Goal: Transaction & Acquisition: Book appointment/travel/reservation

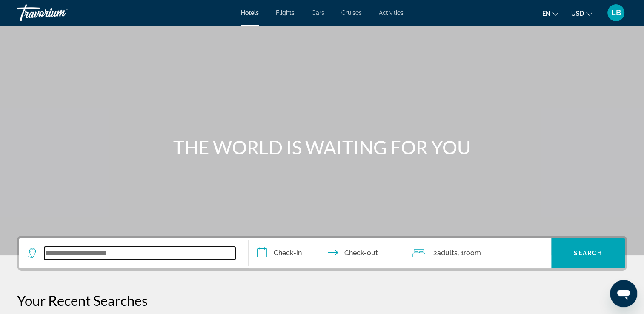
click at [113, 247] on input "Search widget" at bounding box center [139, 253] width 191 height 13
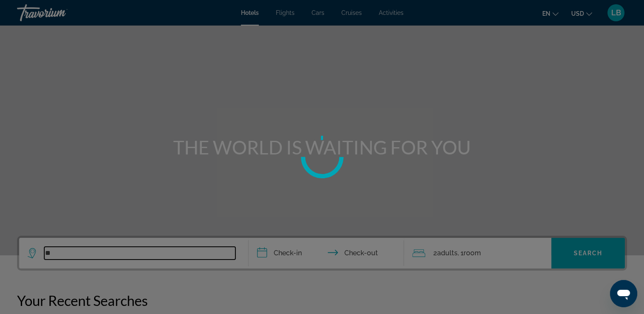
type input "*"
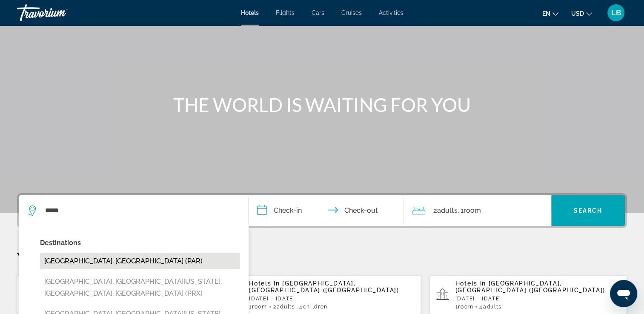
click at [88, 261] on button "[GEOGRAPHIC_DATA], [GEOGRAPHIC_DATA] (PAR)" at bounding box center [140, 261] width 200 height 16
type input "**********"
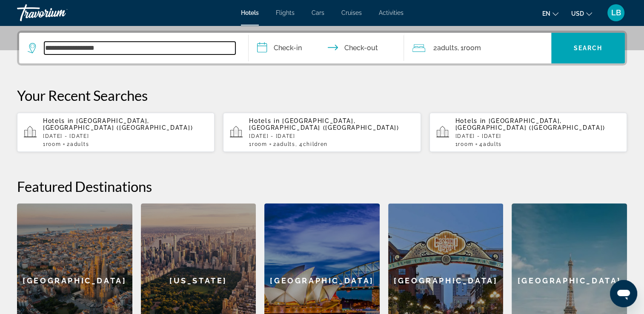
scroll to position [208, 0]
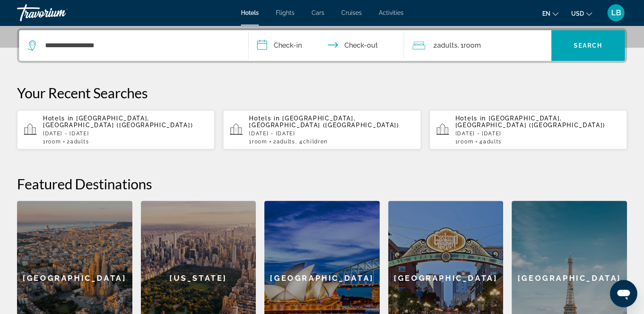
click at [299, 40] on input "**********" at bounding box center [327, 46] width 159 height 33
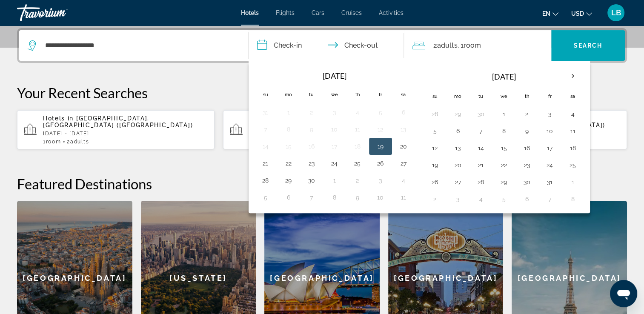
click at [378, 145] on button "19" at bounding box center [380, 146] width 14 height 12
click at [265, 160] on button "21" at bounding box center [266, 163] width 14 height 12
type input "**********"
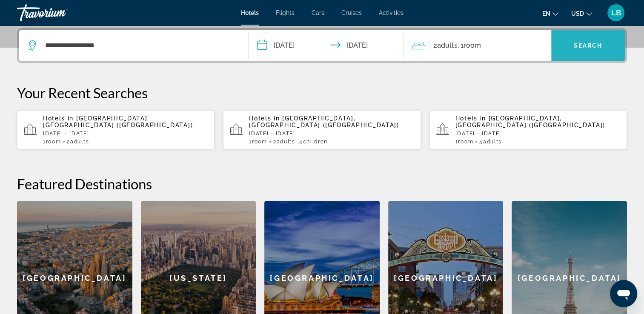
click at [559, 43] on span "Search widget" at bounding box center [588, 45] width 74 height 20
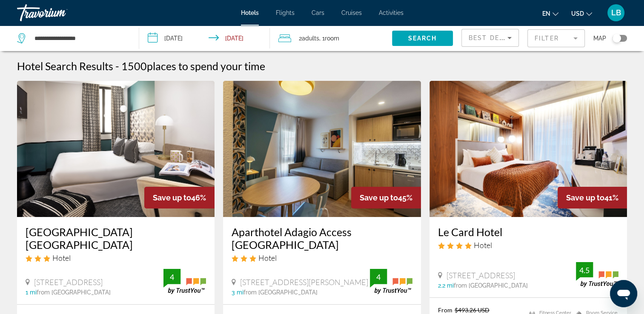
click at [613, 40] on div "Toggle map" at bounding box center [616, 38] width 9 height 9
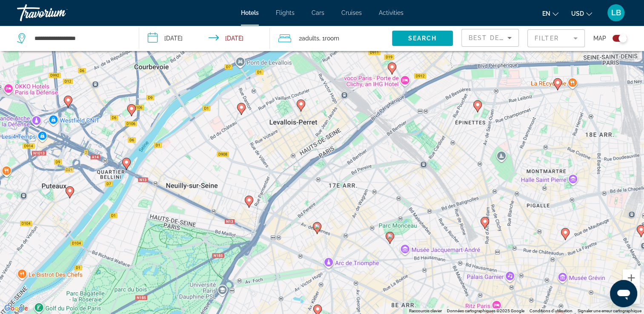
drag, startPoint x: 376, startPoint y: 147, endPoint x: 373, endPoint y: 156, distance: 9.2
click at [373, 156] on div "Pour activer le glissement avec le clavier, appuyez sur Alt+Entrée. Une fois ce…" at bounding box center [322, 157] width 644 height 314
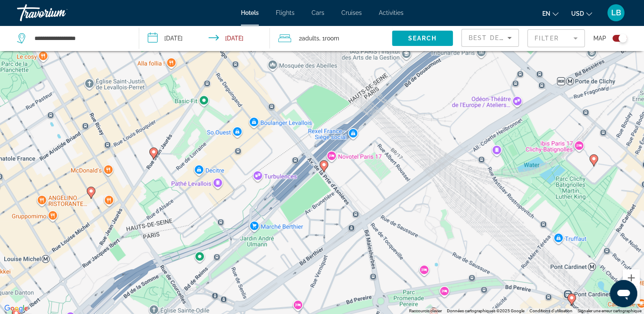
click at [374, 147] on div "Pour activer le glissement avec le clavier, appuyez sur Alt+Entrée. Une fois ce…" at bounding box center [322, 157] width 644 height 314
click at [322, 168] on image "Main content" at bounding box center [323, 164] width 5 height 5
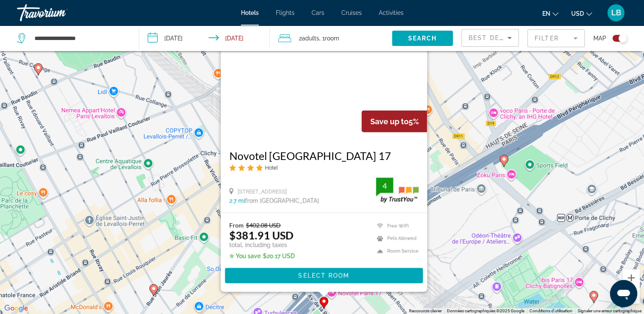
click at [485, 207] on div "Pour activer le glissement avec le clavier, appuyez sur Alt+Entrée. Une fois ce…" at bounding box center [322, 157] width 644 height 314
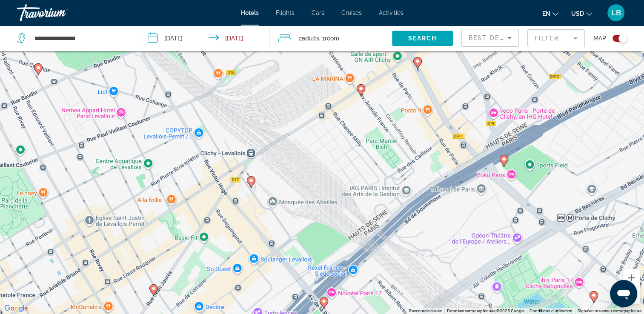
click at [253, 185] on gmp-advanced-marker "Main content" at bounding box center [251, 182] width 9 height 13
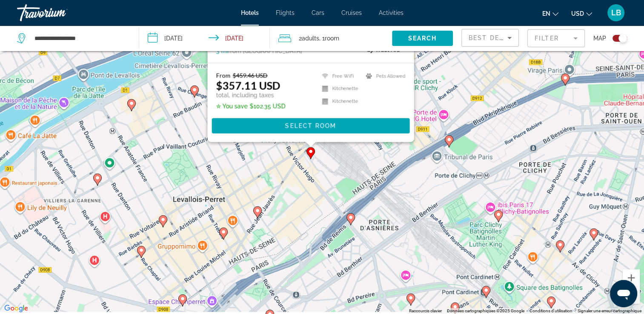
drag, startPoint x: 436, startPoint y: 216, endPoint x: 412, endPoint y: 184, distance: 39.8
click at [420, 149] on div "Pour activer le glissement avec le clavier, appuyez sur Alt+Entrée. Une fois ce…" at bounding box center [322, 157] width 644 height 314
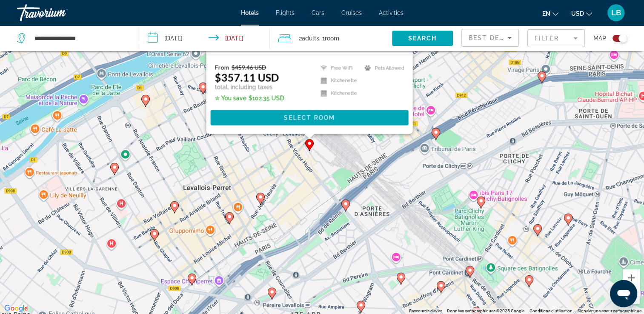
click at [435, 130] on icon "Main content" at bounding box center [435, 133] width 8 height 11
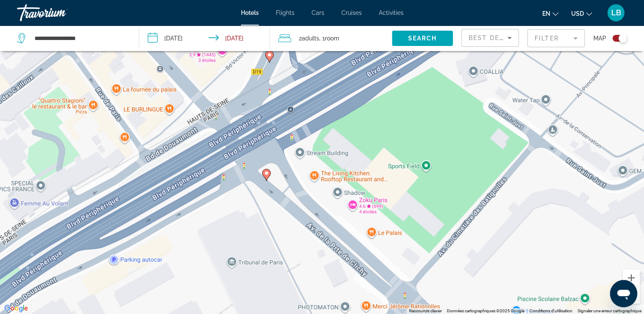
click at [268, 181] on gmp-advanced-marker "Main content" at bounding box center [266, 174] width 9 height 13
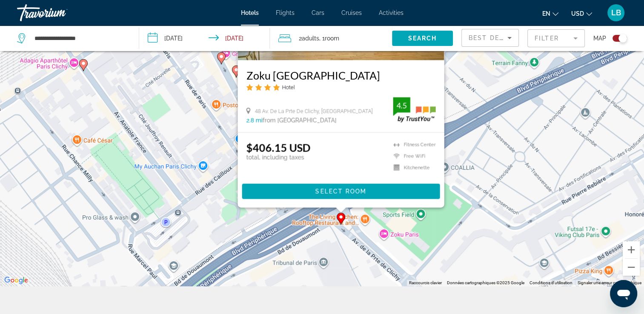
scroll to position [102, 0]
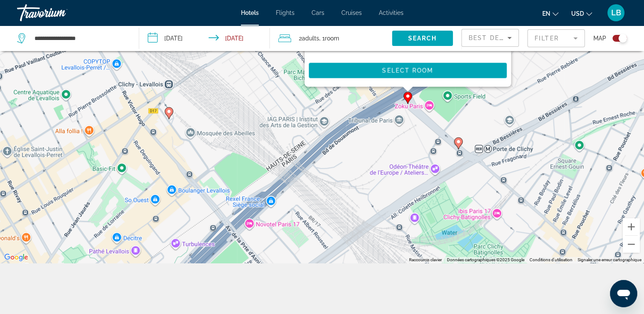
drag, startPoint x: 271, startPoint y: 226, endPoint x: 369, endPoint y: 115, distance: 148.0
click at [369, 115] on div "Pour activer le glissement avec le clavier, appuyez sur Alt+Entrée. Une fois ce…" at bounding box center [322, 106] width 644 height 314
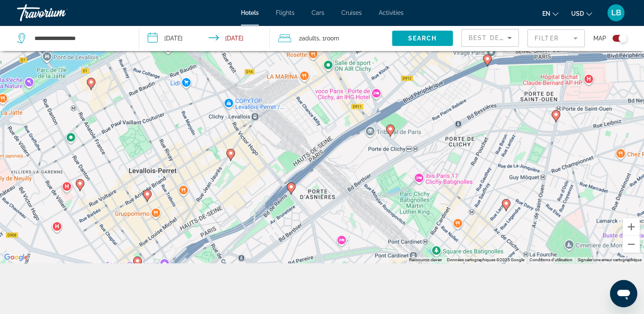
drag, startPoint x: 333, startPoint y: 157, endPoint x: 342, endPoint y: 149, distance: 12.6
click at [342, 149] on div "Pour activer le glissement avec le clavier, appuyez sur Alt+Entrée. Une fois ce…" at bounding box center [322, 106] width 644 height 314
click at [229, 154] on image "Main content" at bounding box center [230, 153] width 5 height 5
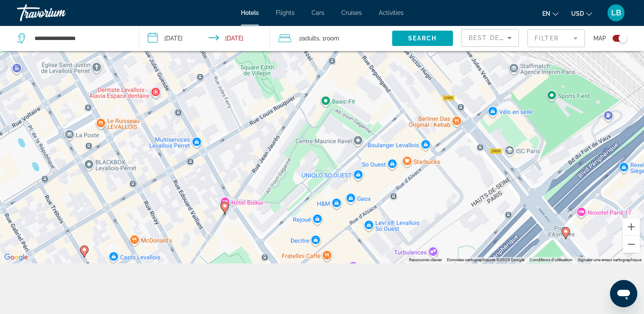
click at [225, 207] on image "Main content" at bounding box center [224, 205] width 5 height 5
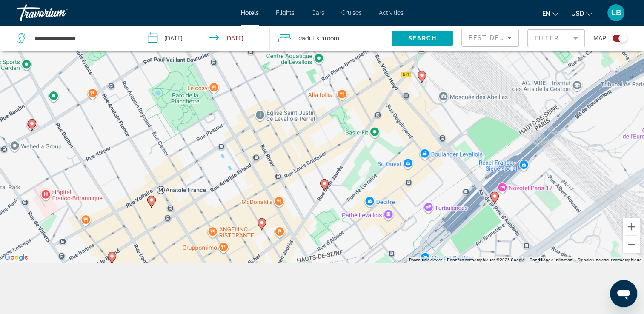
click at [550, 38] on mat-form-field "Filter" at bounding box center [555, 38] width 57 height 18
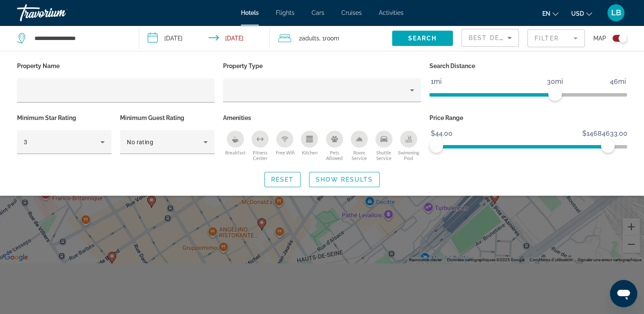
drag, startPoint x: 607, startPoint y: 143, endPoint x: 515, endPoint y: 145, distance: 92.4
click at [496, 145] on span "ngx-slider" at bounding box center [521, 145] width 171 height 14
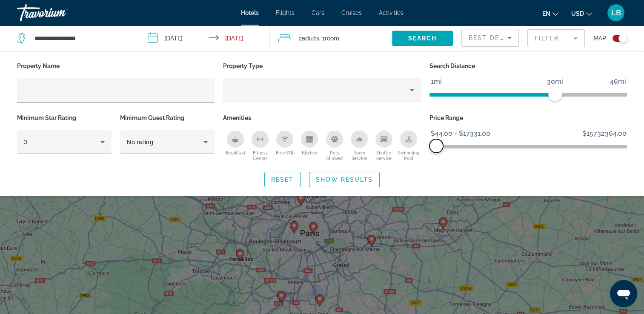
drag, startPoint x: 604, startPoint y: 143, endPoint x: 436, endPoint y: 144, distance: 168.0
click at [436, 144] on span "ngx-slider-max" at bounding box center [436, 146] width 14 height 14
click at [318, 176] on span "Show Results" at bounding box center [344, 179] width 57 height 7
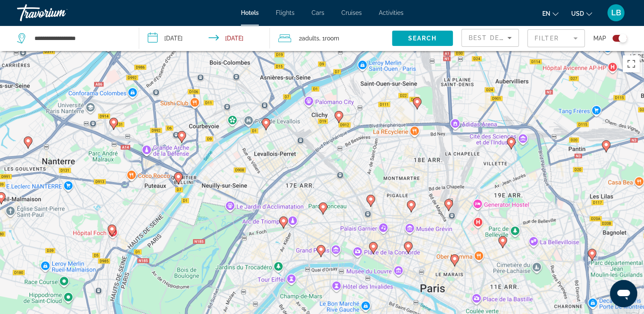
drag, startPoint x: 276, startPoint y: 174, endPoint x: 288, endPoint y: 181, distance: 13.7
click at [278, 179] on div "Pour activer le glissement avec le clavier, appuyez sur Alt+Entrée. Une fois ce…" at bounding box center [322, 208] width 644 height 314
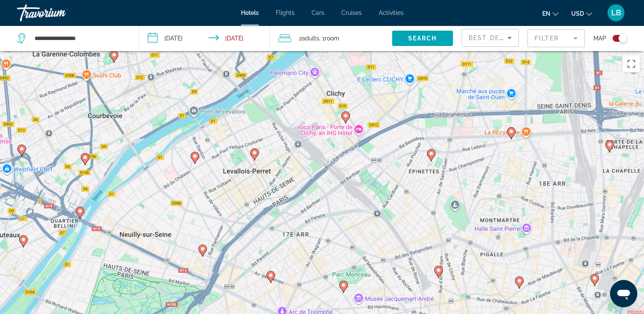
drag, startPoint x: 294, startPoint y: 141, endPoint x: 300, endPoint y: 176, distance: 35.9
click at [300, 176] on div "Pour activer le glissement avec le clavier, appuyez sur Alt+Entrée. Une fois ce…" at bounding box center [322, 208] width 644 height 314
click at [202, 248] on image "Main content" at bounding box center [202, 248] width 5 height 5
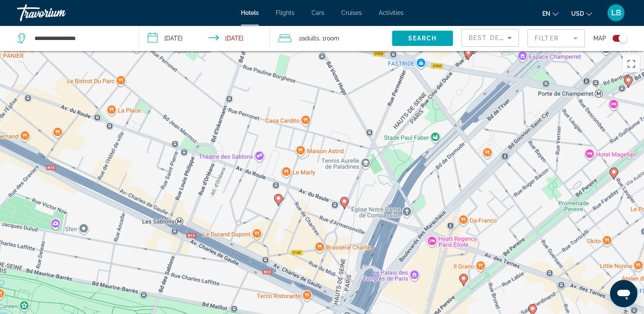
click at [341, 203] on icon "Main content" at bounding box center [344, 202] width 8 height 11
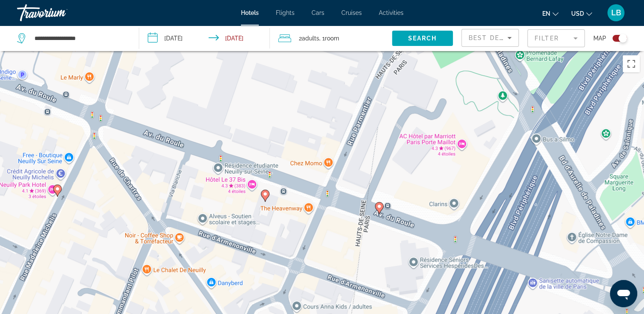
click at [376, 205] on icon "Main content" at bounding box center [379, 207] width 8 height 11
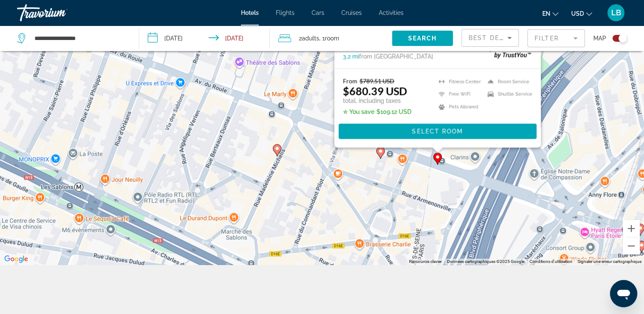
scroll to position [102, 0]
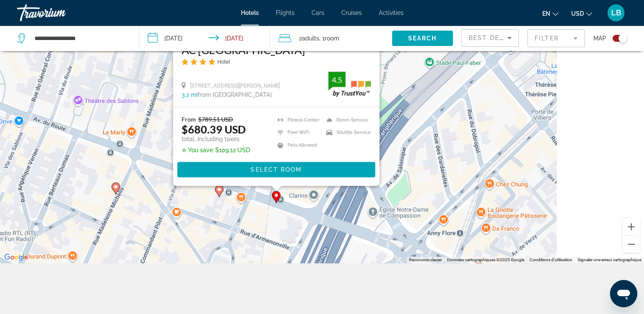
drag, startPoint x: 502, startPoint y: 195, endPoint x: 277, endPoint y: 237, distance: 229.0
click at [222, 275] on div "**********" at bounding box center [322, 131] width 644 height 365
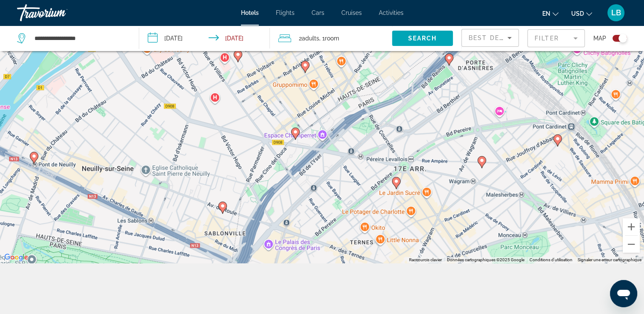
drag, startPoint x: 342, startPoint y: 118, endPoint x: 339, endPoint y: 159, distance: 41.0
click at [337, 164] on div "Pour activer le glissement avec le clavier, appuyez sur Alt+Entrée. Une fois ce…" at bounding box center [322, 106] width 644 height 314
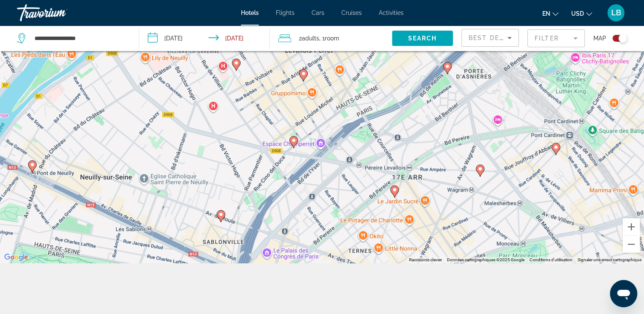
drag, startPoint x: 394, startPoint y: 106, endPoint x: 330, endPoint y: 143, distance: 73.3
click at [330, 143] on div "Pour activer le glissement avec le clavier, appuyez sur Alt+Entrée. Une fois ce…" at bounding box center [322, 106] width 644 height 314
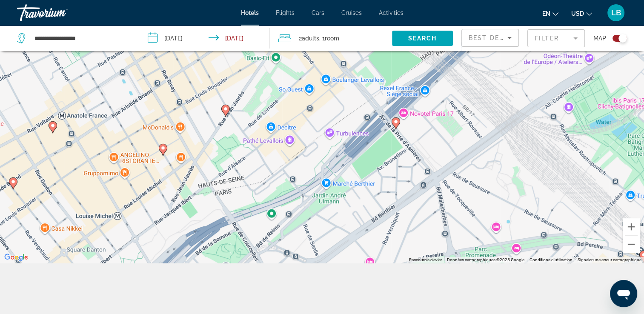
drag, startPoint x: 354, startPoint y: 140, endPoint x: 348, endPoint y: 157, distance: 18.0
click at [348, 157] on div "Pour activer le glissement avec le clavier, appuyez sur Alt+Entrée. Une fois ce…" at bounding box center [322, 106] width 644 height 314
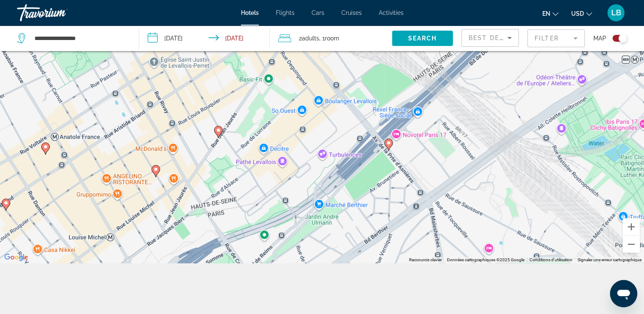
click at [219, 130] on image "Main content" at bounding box center [218, 130] width 5 height 5
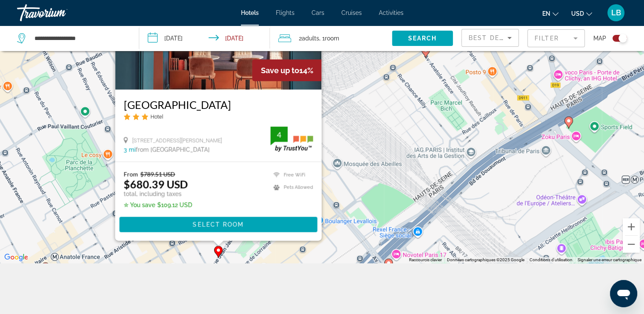
drag, startPoint x: 94, startPoint y: 226, endPoint x: 103, endPoint y: 169, distance: 58.3
click at [103, 169] on div "Pour activer le glissement avec le clavier, appuyez sur Alt+Entrée. Une fois ce…" at bounding box center [322, 106] width 644 height 314
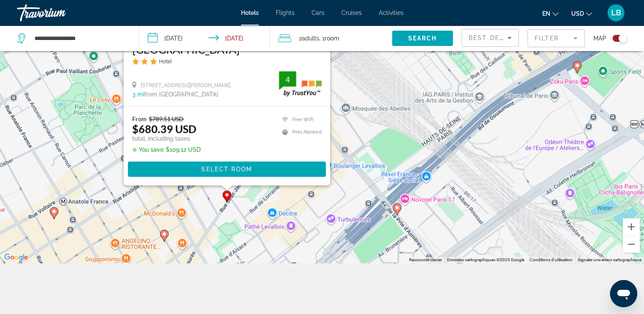
click at [55, 214] on image "Main content" at bounding box center [53, 211] width 5 height 5
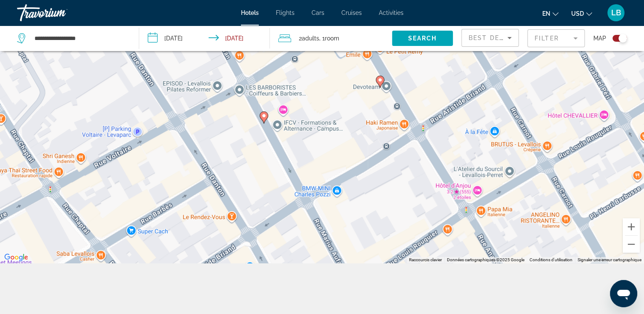
click at [265, 116] on image "Main content" at bounding box center [263, 115] width 5 height 5
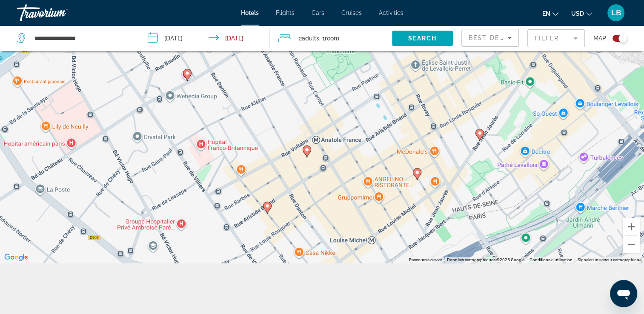
drag, startPoint x: 447, startPoint y: 185, endPoint x: 361, endPoint y: 164, distance: 89.2
click at [361, 164] on div "Pour activer le glissement avec le clavier, appuyez sur Alt+Entrée. Une fois ce…" at bounding box center [322, 106] width 644 height 314
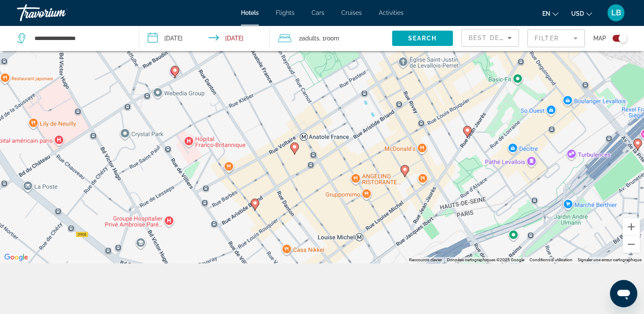
click at [402, 171] on image "Main content" at bounding box center [404, 169] width 5 height 5
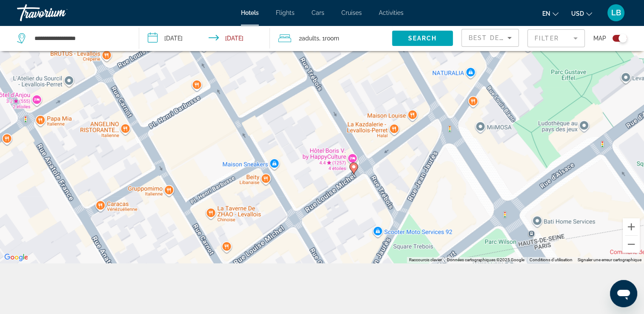
click at [351, 168] on icon "Main content" at bounding box center [353, 168] width 8 height 11
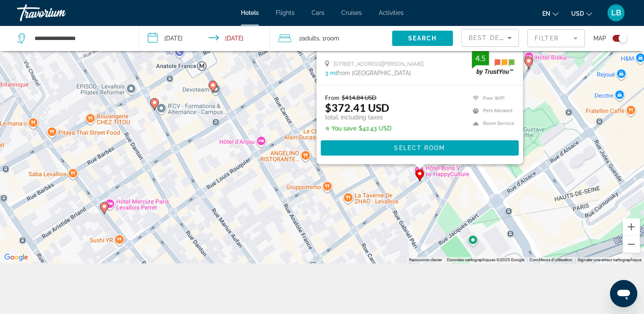
click at [492, 36] on span "Best Deals" at bounding box center [490, 37] width 44 height 7
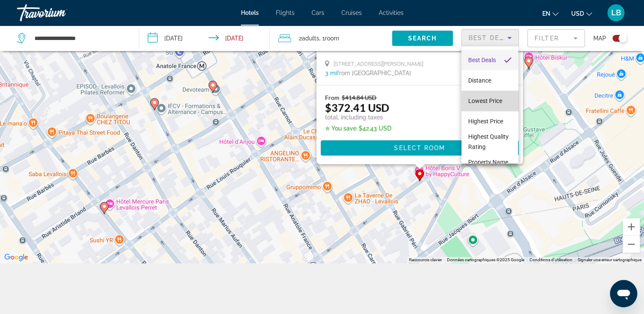
click at [493, 99] on span "Lowest Price" at bounding box center [485, 100] width 34 height 7
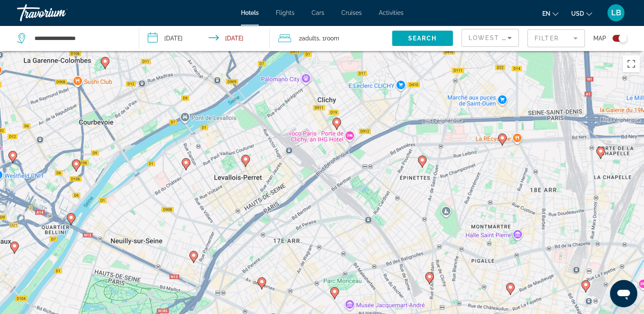
drag, startPoint x: 269, startPoint y: 149, endPoint x: 300, endPoint y: 191, distance: 52.0
click at [297, 191] on div "Pour activer le glissement avec le clavier, appuyez sur Alt+Entrée. Une fois ce…" at bounding box center [322, 208] width 644 height 314
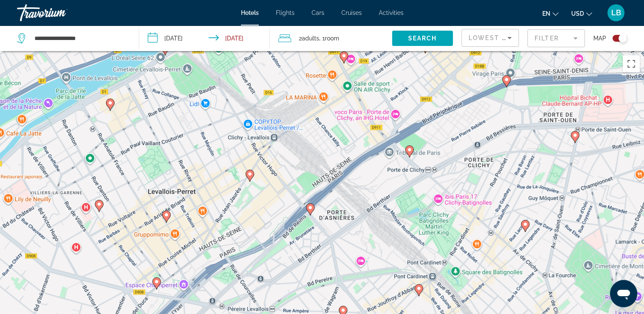
drag, startPoint x: 314, startPoint y: 190, endPoint x: 325, endPoint y: 191, distance: 11.1
click at [324, 192] on div "Pour activer le glissement avec le clavier, appuyez sur Alt+Entrée. Une fois ce…" at bounding box center [322, 208] width 644 height 314
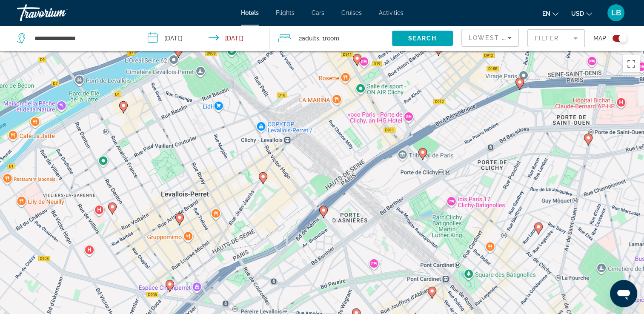
click at [564, 37] on mat-form-field "Filter" at bounding box center [555, 38] width 57 height 18
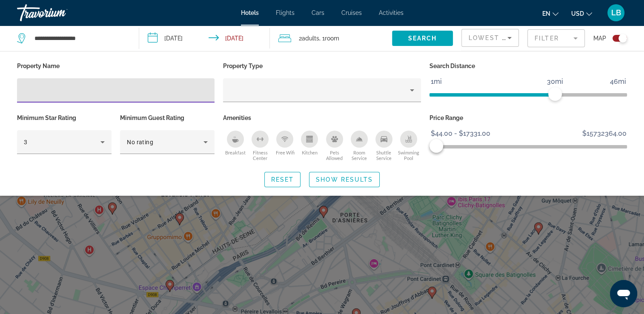
click at [469, 133] on span "$44.00 - $17331.00" at bounding box center [460, 133] width 62 height 13
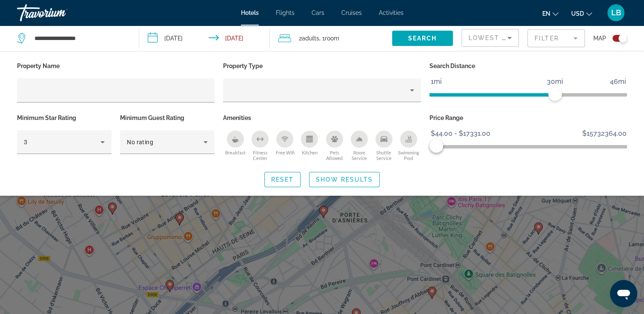
click at [470, 131] on span "$44.00 - $17331.00" at bounding box center [460, 133] width 62 height 13
click at [433, 144] on span "ngx-slider-max" at bounding box center [436, 146] width 14 height 14
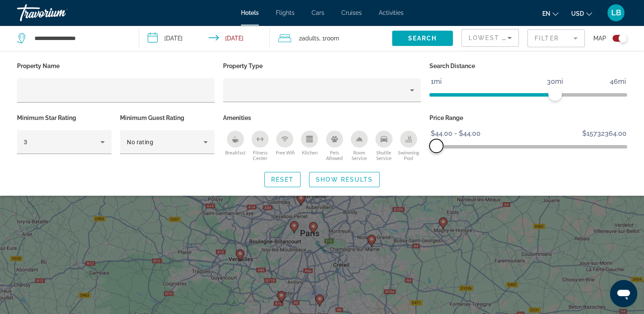
click at [436, 144] on span "ngx-slider-max" at bounding box center [436, 146] width 14 height 14
click at [352, 178] on span "Show Results" at bounding box center [344, 179] width 57 height 7
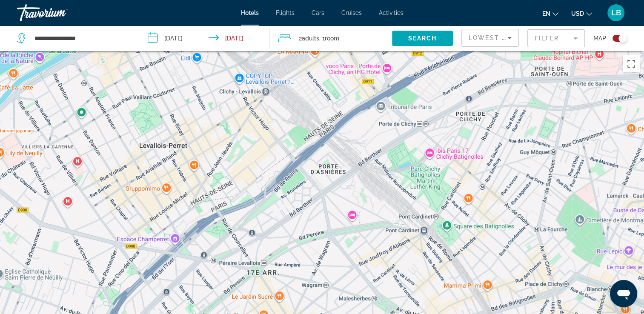
drag, startPoint x: 296, startPoint y: 221, endPoint x: 325, endPoint y: 188, distance: 44.6
click at [326, 192] on div "Pour activer le glissement avec le clavier, appuyez sur Alt+Entrée. Une fois ce…" at bounding box center [322, 208] width 644 height 314
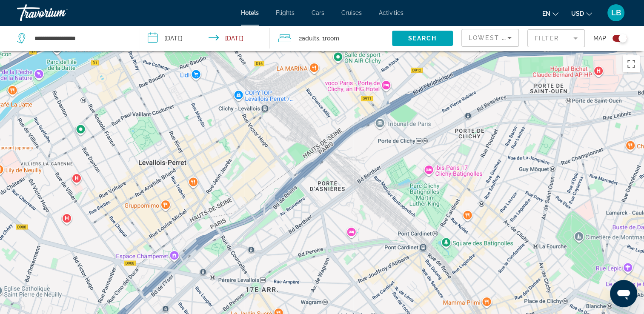
drag, startPoint x: 322, startPoint y: 134, endPoint x: 319, endPoint y: 151, distance: 16.4
click at [319, 151] on div "Pour activer le glissement avec le clavier, appuyez sur Alt+Entrée. Une fois ce…" at bounding box center [322, 208] width 644 height 314
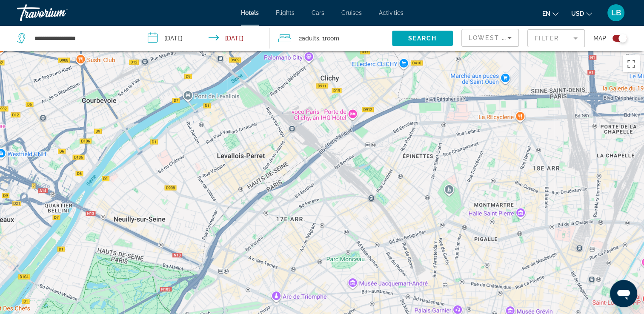
click at [563, 43] on mat-form-field "Filter" at bounding box center [555, 38] width 57 height 18
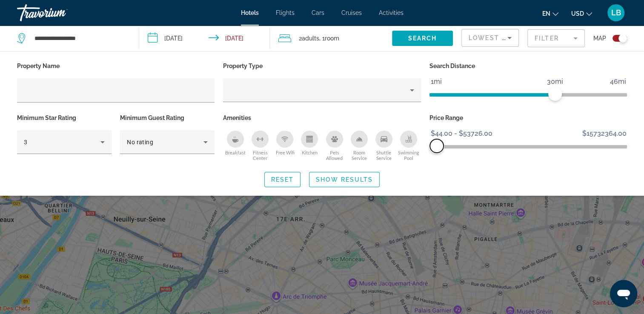
click at [436, 144] on span "ngx-slider-max" at bounding box center [437, 146] width 14 height 14
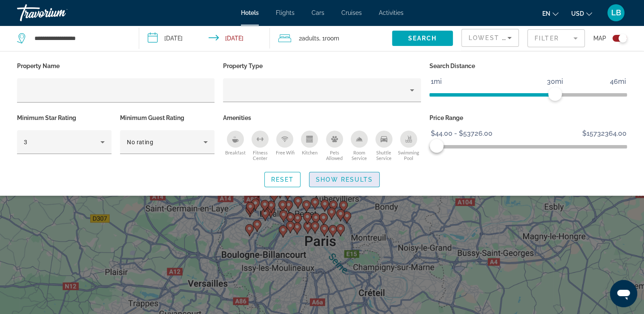
click at [359, 177] on span "Show Results" at bounding box center [344, 179] width 57 height 7
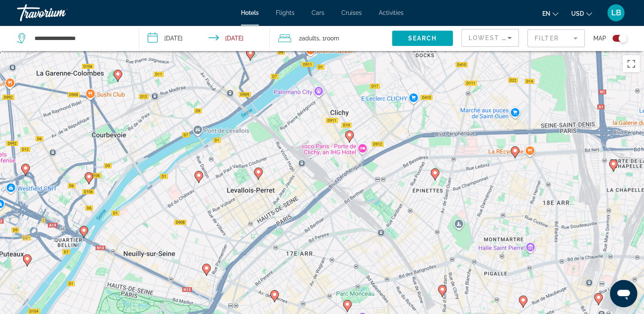
click at [327, 171] on div "Pour activer le glissement avec le clavier, appuyez sur Alt+Entrée. Une fois ce…" at bounding box center [322, 208] width 644 height 314
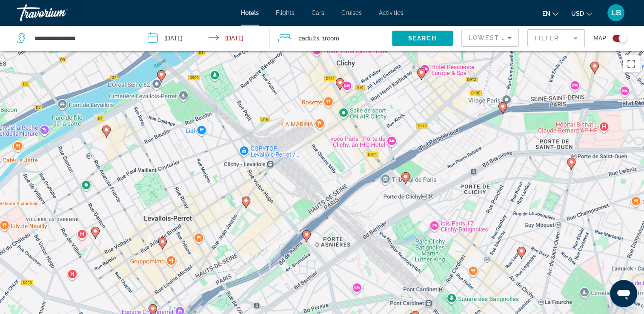
click at [406, 175] on image "Main content" at bounding box center [405, 176] width 5 height 5
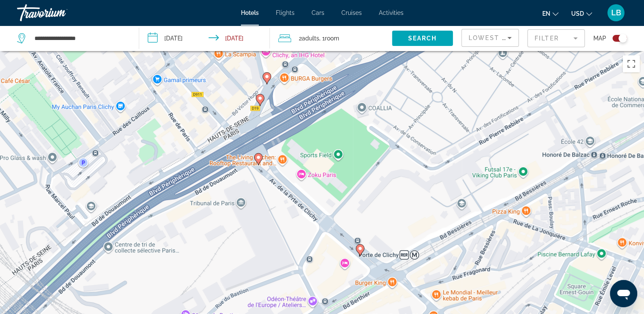
click at [358, 251] on icon "Main content" at bounding box center [360, 250] width 8 height 11
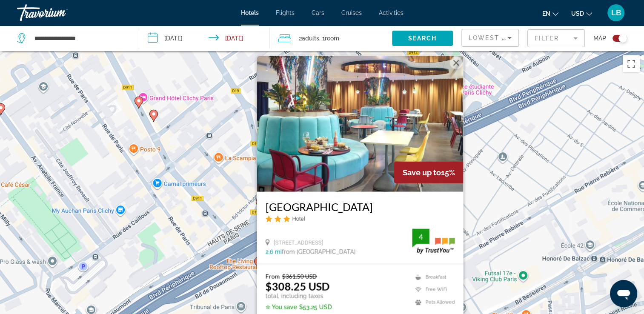
click at [201, 194] on div "Pour activer le glissement avec le clavier, appuyez sur Alt+Entrée. Une fois ce…" at bounding box center [322, 208] width 644 height 314
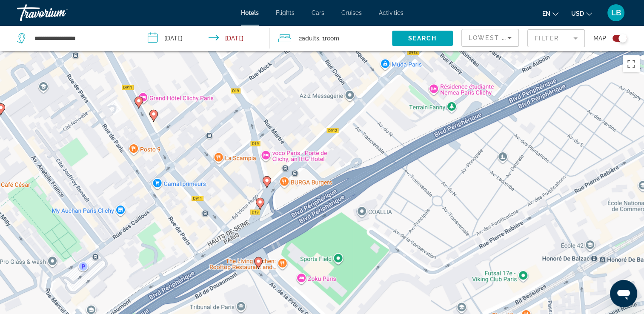
click at [259, 264] on icon "Main content" at bounding box center [258, 262] width 8 height 11
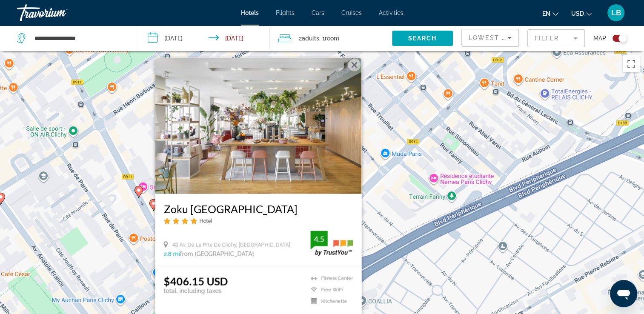
click at [447, 177] on div "Pour activer le glissement avec le clavier, appuyez sur Alt+Entrée. Une fois ce…" at bounding box center [322, 208] width 644 height 314
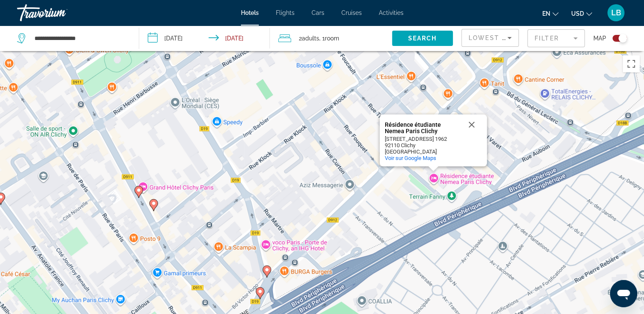
click at [265, 273] on icon "Main content" at bounding box center [266, 271] width 8 height 11
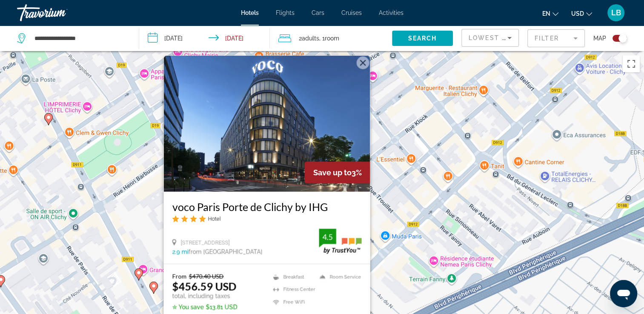
click at [138, 240] on div "Pour activer le glissement avec le clavier, appuyez sur Alt+Entrée. Une fois ce…" at bounding box center [322, 208] width 644 height 314
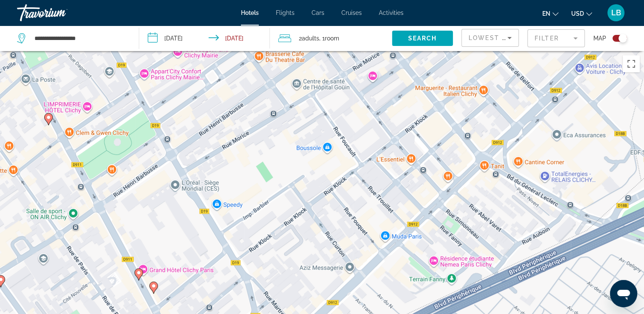
click at [134, 275] on gmp-advanced-marker "Main content" at bounding box center [138, 274] width 9 height 13
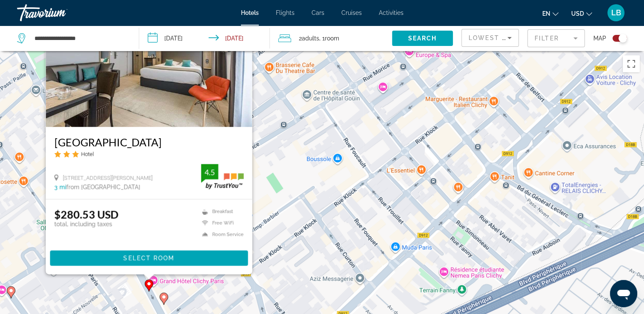
drag, startPoint x: 276, startPoint y: 236, endPoint x: 288, endPoint y: 107, distance: 129.9
click at [288, 107] on div "Pour activer le glissement avec le clavier, appuyez sur Alt+Entrée. Une fois ce…" at bounding box center [322, 208] width 644 height 314
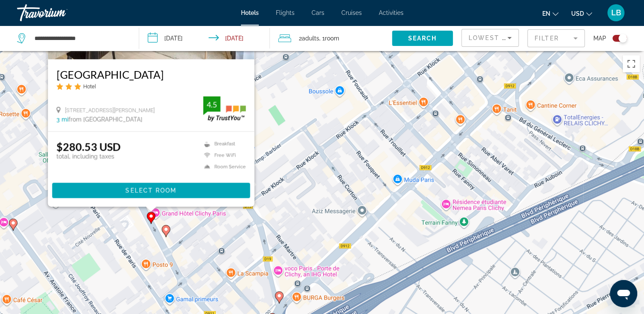
click at [165, 230] on image "Main content" at bounding box center [165, 229] width 5 height 5
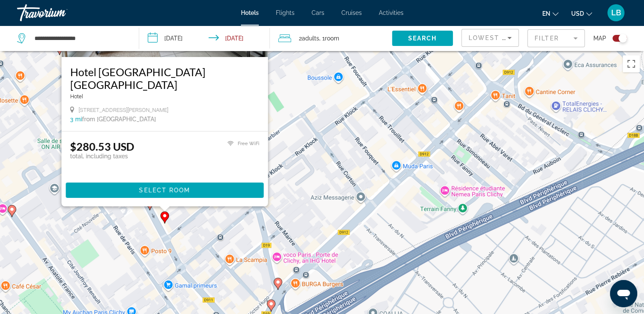
drag, startPoint x: 340, startPoint y: 257, endPoint x: 360, endPoint y: 53, distance: 204.4
click at [343, 81] on div "Pour activer le glissement avec le clavier, appuyez sur Alt+Entrée. Une fois ce…" at bounding box center [322, 208] width 644 height 314
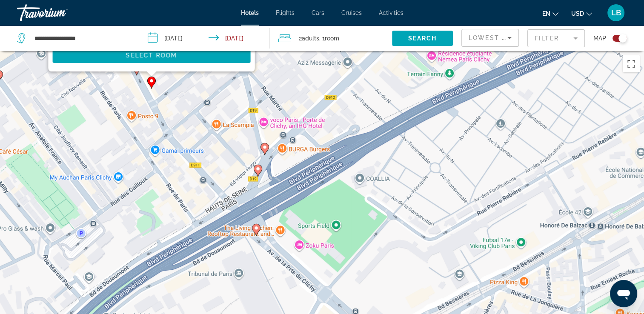
drag, startPoint x: 497, startPoint y: 171, endPoint x: 479, endPoint y: 103, distance: 70.1
click at [479, 103] on div "Pour activer le glissement avec le clavier, appuyez sur Alt+Entrée. Une fois ce…" at bounding box center [322, 208] width 644 height 314
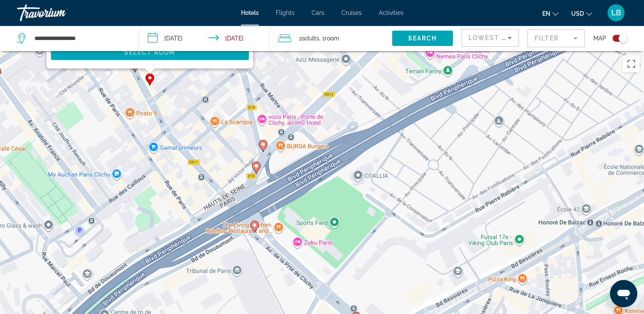
drag, startPoint x: 381, startPoint y: 173, endPoint x: 374, endPoint y: 145, distance: 28.9
click at [375, 145] on div "Pour activer le glissement avec le clavier, appuyez sur Alt+Entrée. Une fois ce…" at bounding box center [322, 208] width 644 height 314
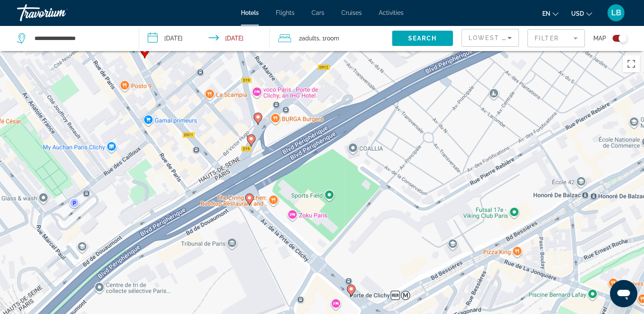
click at [251, 140] on image "Main content" at bounding box center [250, 138] width 5 height 5
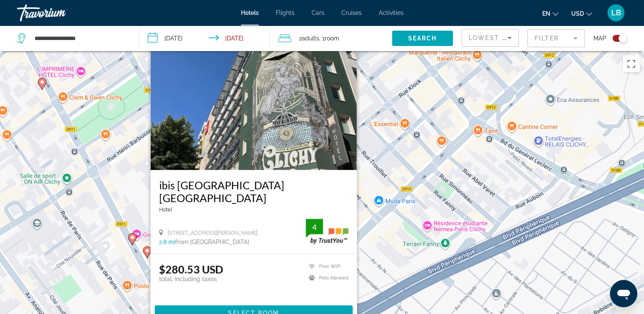
drag, startPoint x: 384, startPoint y: 258, endPoint x: 397, endPoint y: 63, distance: 195.7
click at [397, 67] on div "Pour activer le glissement avec le clavier, appuyez sur Alt+Entrée. Une fois ce…" at bounding box center [322, 208] width 644 height 314
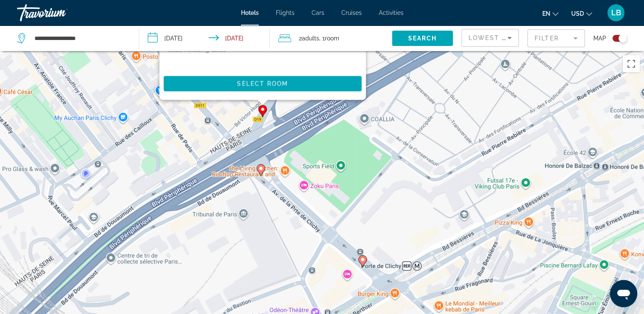
click at [258, 170] on icon "Main content" at bounding box center [261, 170] width 8 height 11
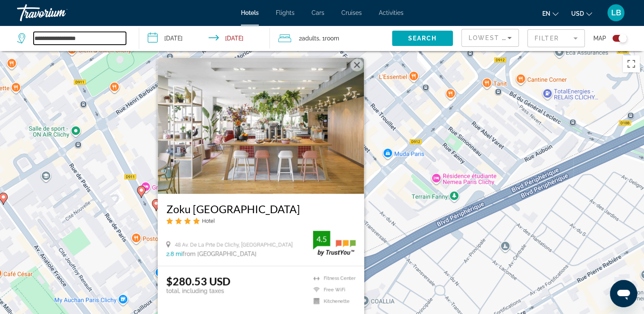
click at [67, 40] on input "**********" at bounding box center [80, 38] width 92 height 13
drag, startPoint x: 81, startPoint y: 40, endPoint x: -3, endPoint y: 38, distance: 84.7
click at [0, 38] on html "**********" at bounding box center [322, 157] width 644 height 314
paste input "Search widget"
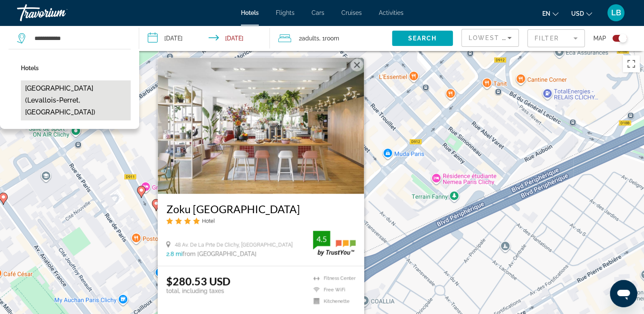
click at [90, 86] on button "[GEOGRAPHIC_DATA] (Levallois-Perret, [GEOGRAPHIC_DATA])" at bounding box center [76, 100] width 110 height 40
type input "**********"
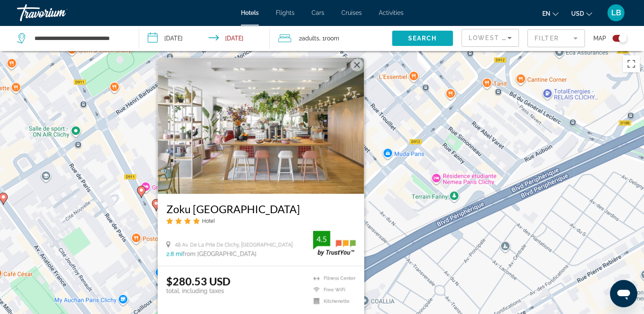
click at [426, 38] on span "Search" at bounding box center [422, 38] width 29 height 7
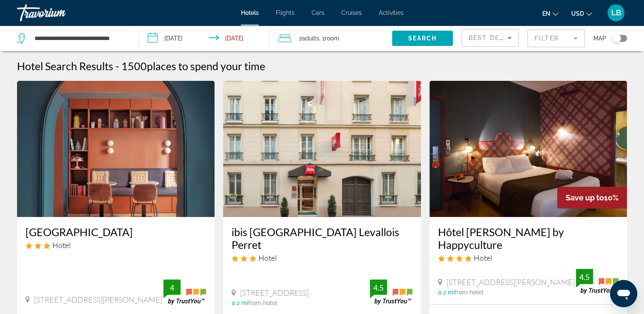
click at [614, 39] on div "Toggle map" at bounding box center [616, 38] width 9 height 9
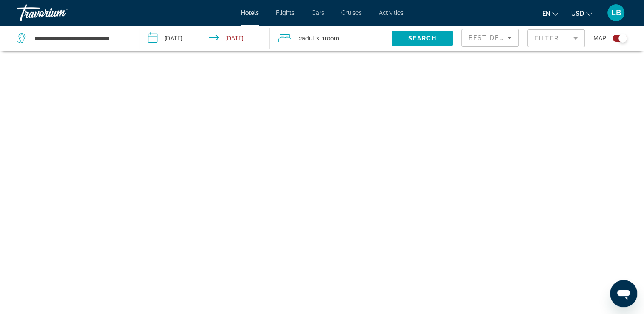
scroll to position [51, 0]
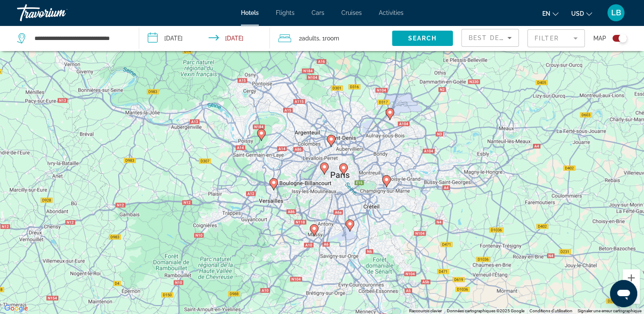
click at [619, 39] on div "Toggle map" at bounding box center [622, 38] width 9 height 9
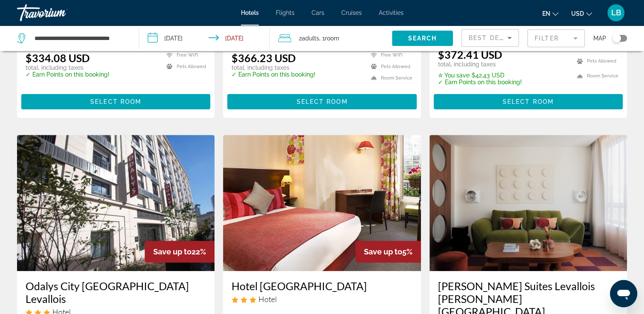
scroll to position [145, 0]
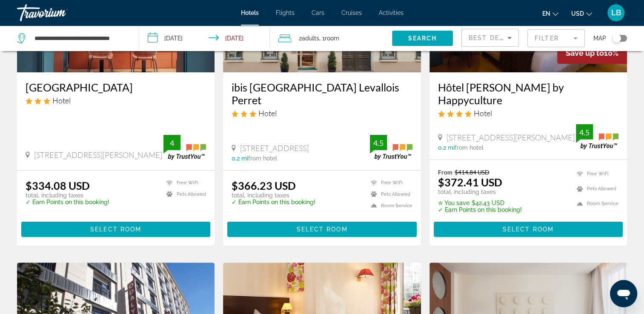
click at [129, 88] on h3 "[GEOGRAPHIC_DATA]" at bounding box center [116, 87] width 180 height 13
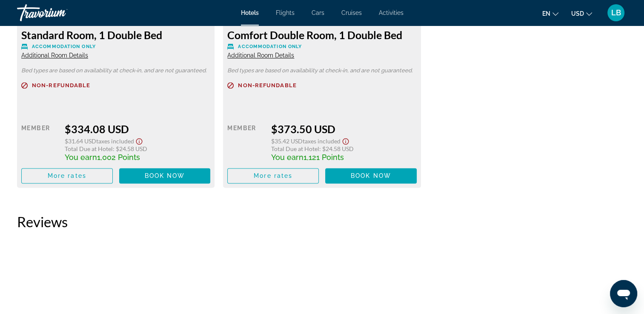
scroll to position [1463, 0]
